Goal: Check status: Check status

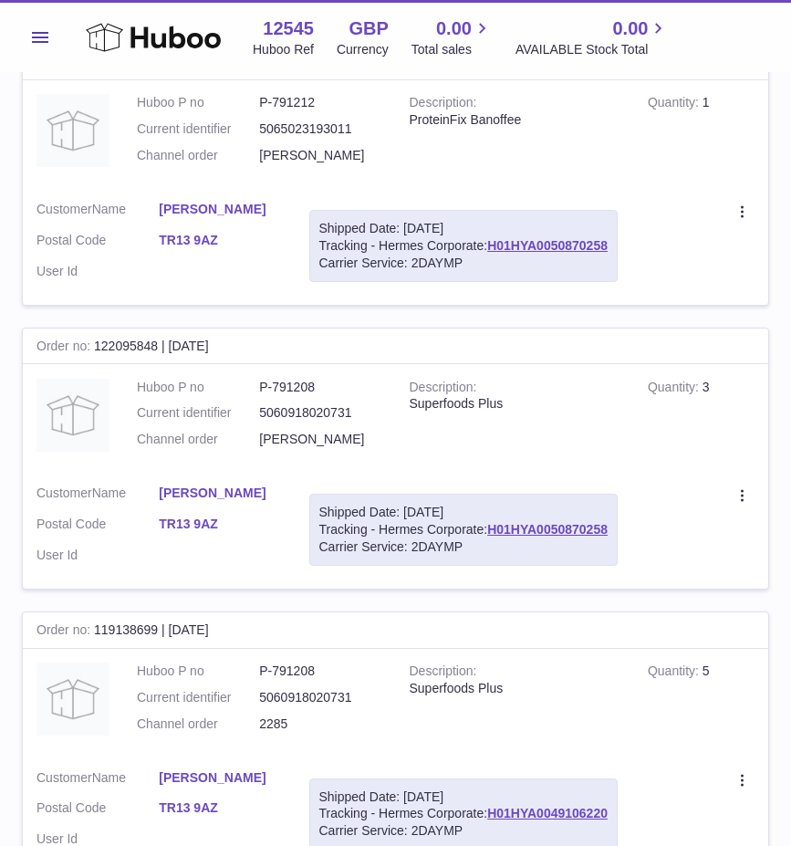
click at [38, 36] on span "Menu" at bounding box center [40, 37] width 16 height 11
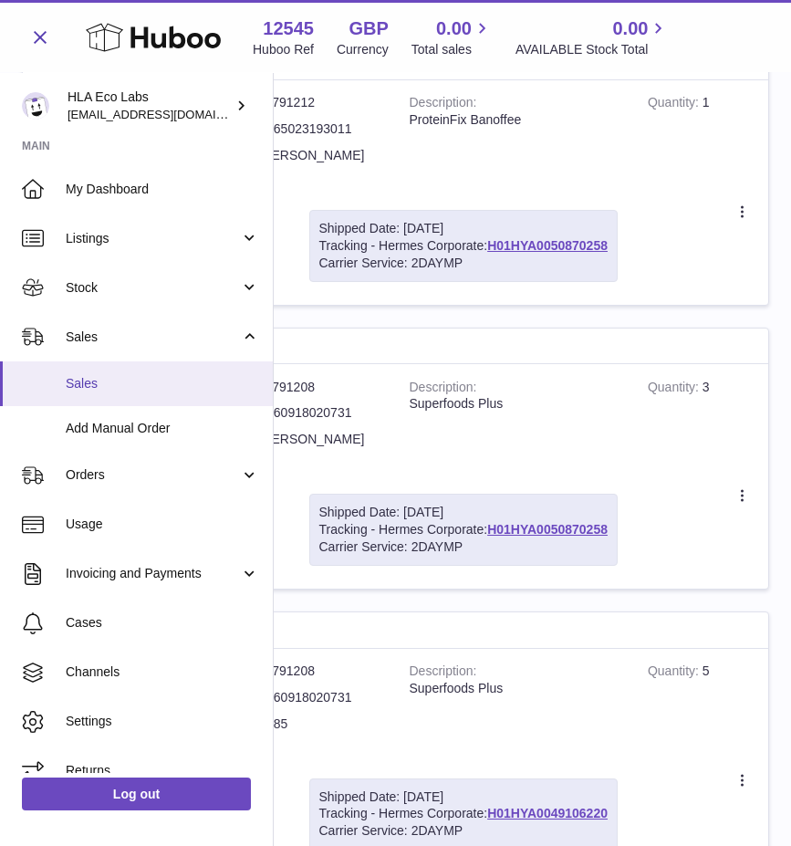
click at [95, 380] on span "Sales" at bounding box center [162, 383] width 193 height 17
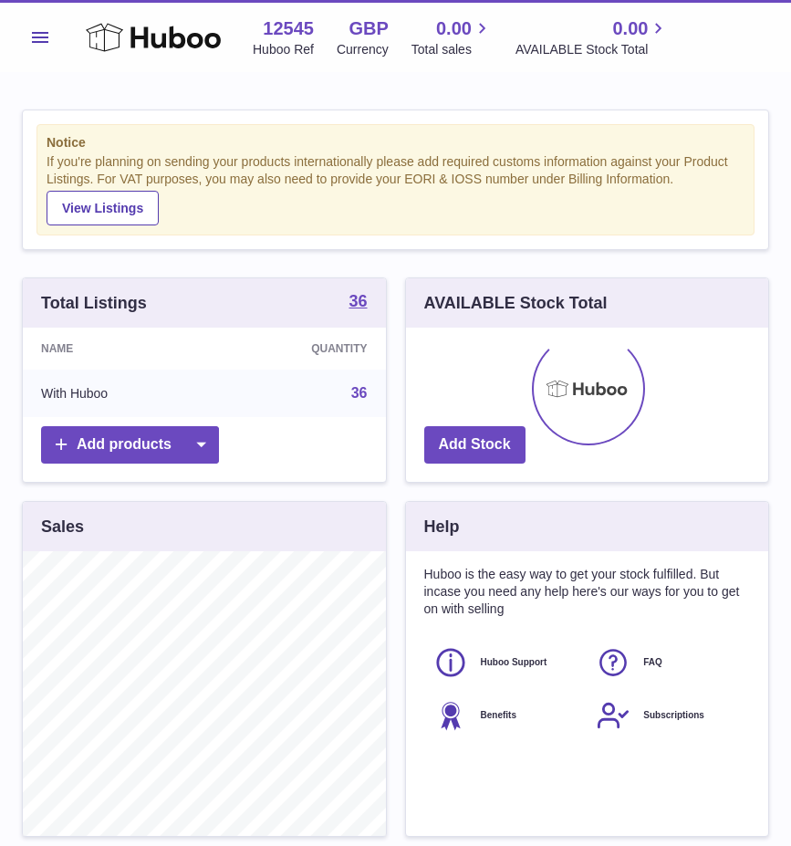
scroll to position [285, 362]
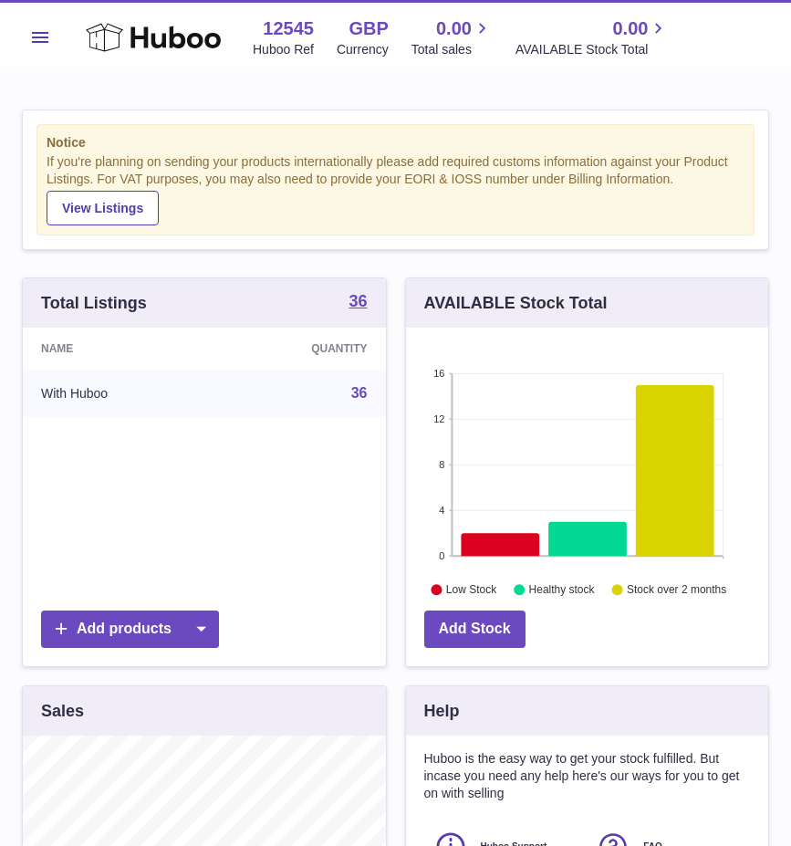
click at [47, 36] on span "Menu" at bounding box center [40, 37] width 16 height 11
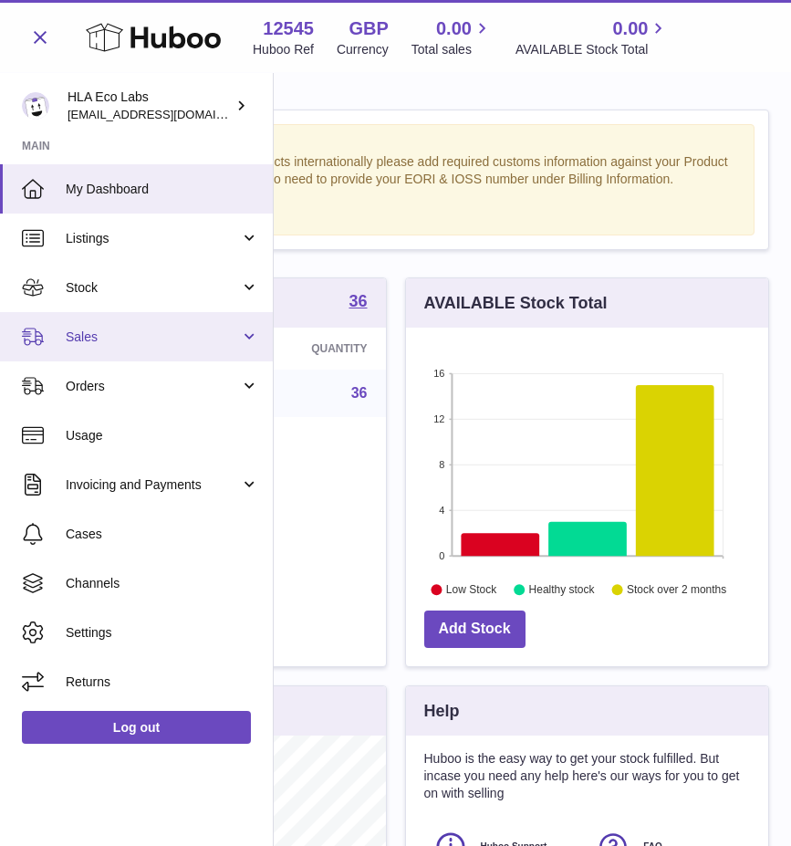
click at [73, 339] on span "Sales" at bounding box center [153, 336] width 174 height 17
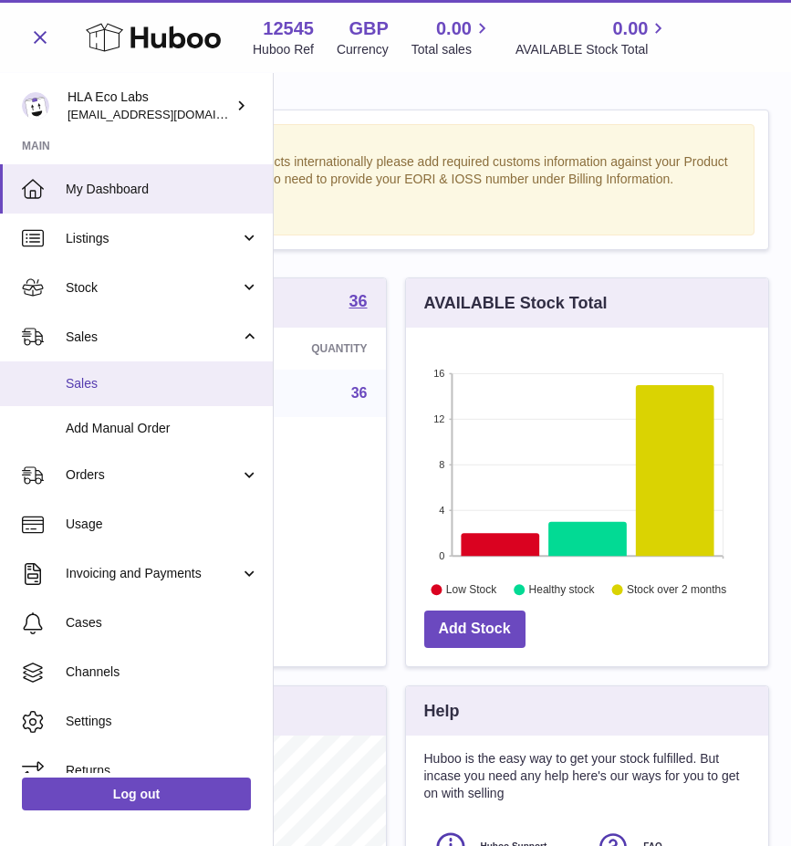
click at [79, 383] on span "Sales" at bounding box center [162, 383] width 193 height 17
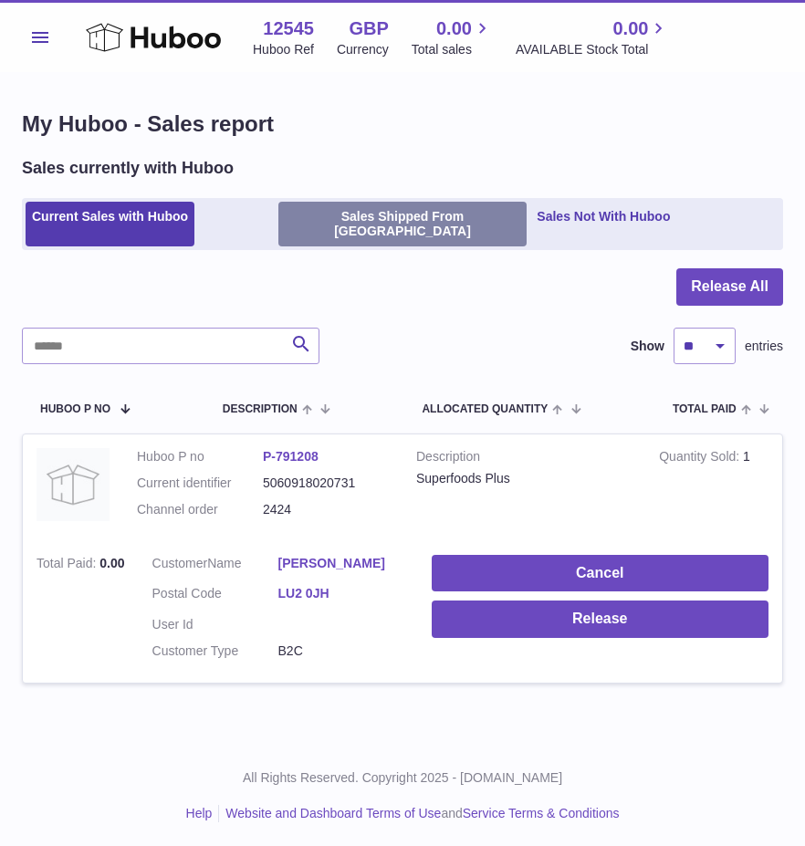
click at [323, 209] on link "Sales Shipped From [GEOGRAPHIC_DATA]" at bounding box center [402, 225] width 249 height 46
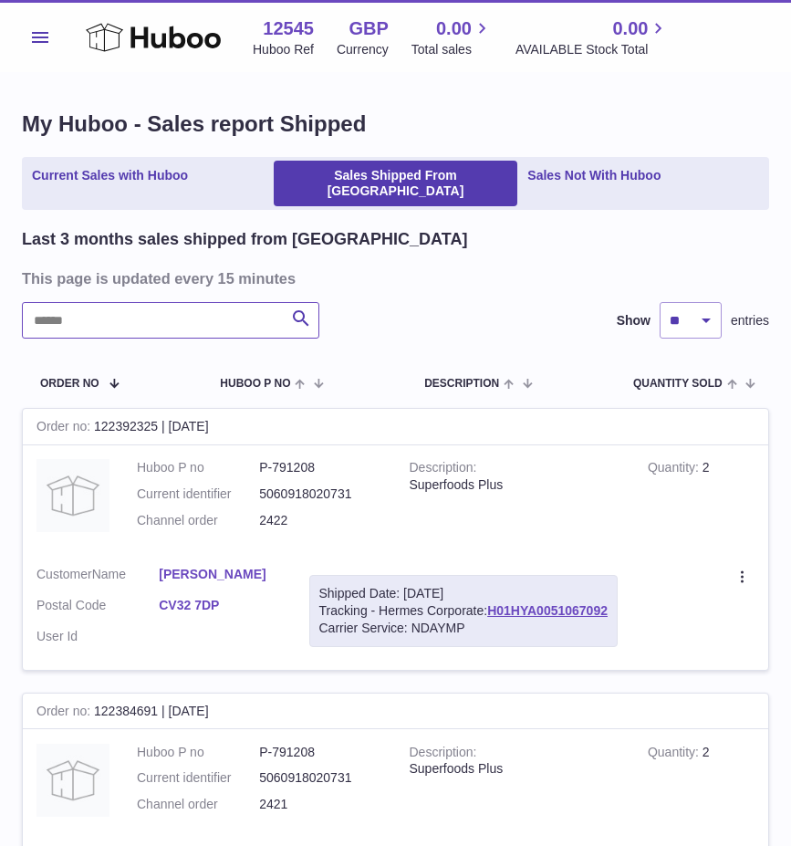
click at [187, 306] on input "text" at bounding box center [170, 320] width 297 height 36
paste input "****"
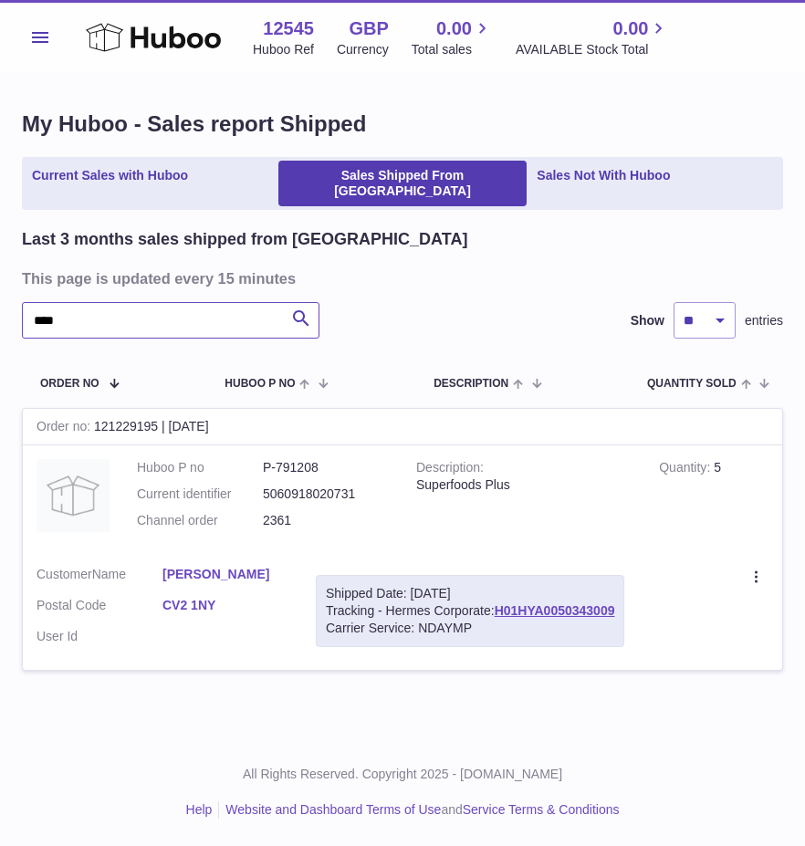
type input "****"
click at [535, 603] on link "H01HYA0050343009" at bounding box center [555, 610] width 120 height 15
